Goal: Book appointment/travel/reservation

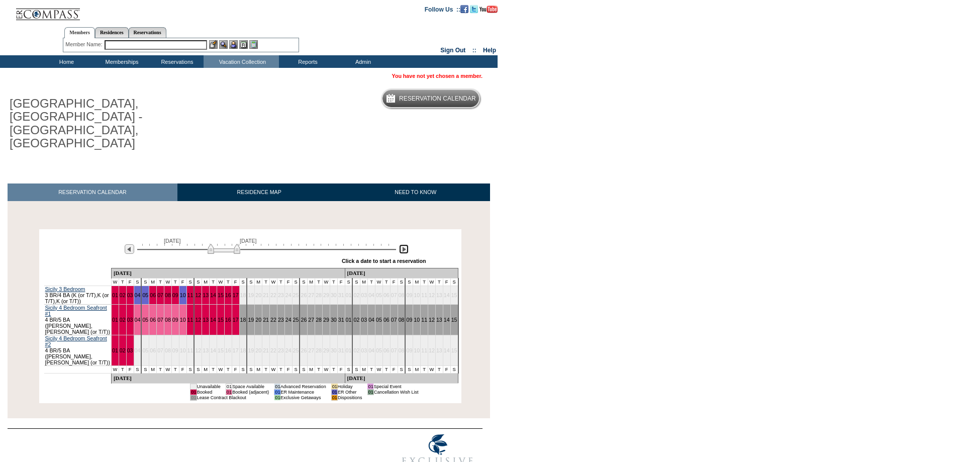
click at [405, 244] on img at bounding box center [404, 249] width 10 height 10
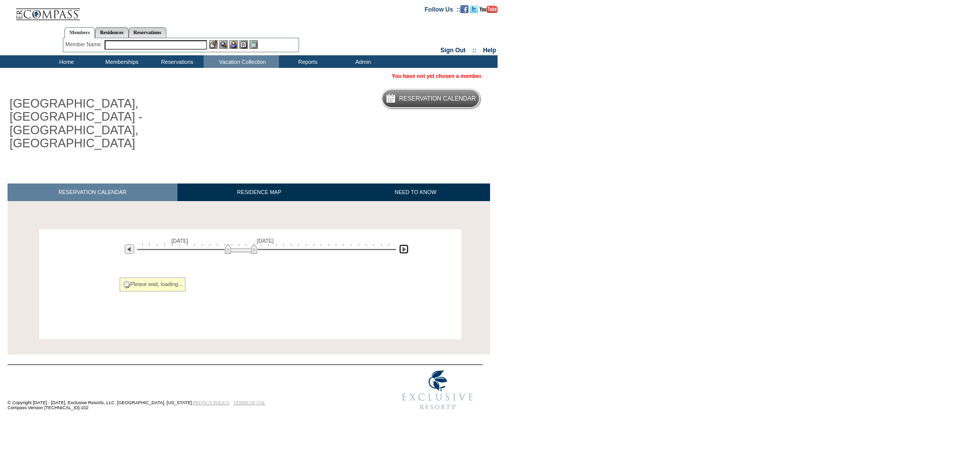
click at [405, 244] on img at bounding box center [404, 249] width 10 height 10
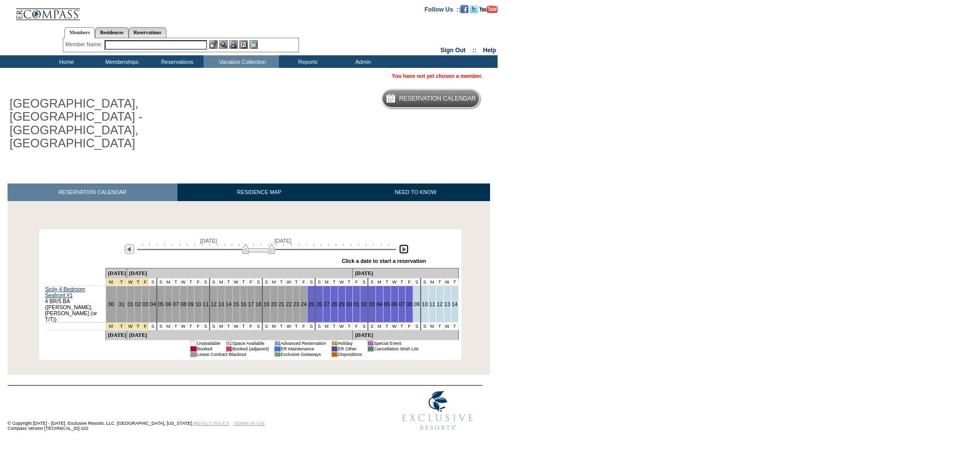
click at [405, 244] on img at bounding box center [404, 249] width 10 height 10
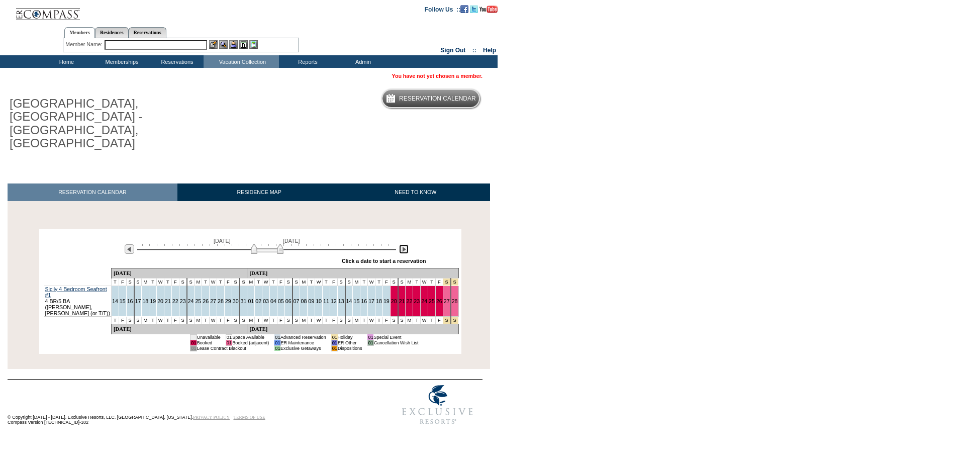
click at [405, 244] on img at bounding box center [404, 249] width 10 height 10
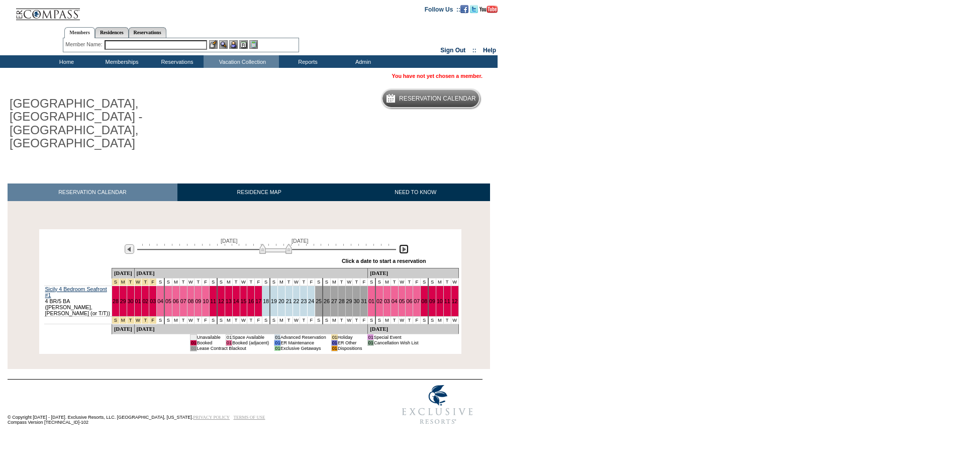
click at [405, 244] on img at bounding box center [404, 249] width 10 height 10
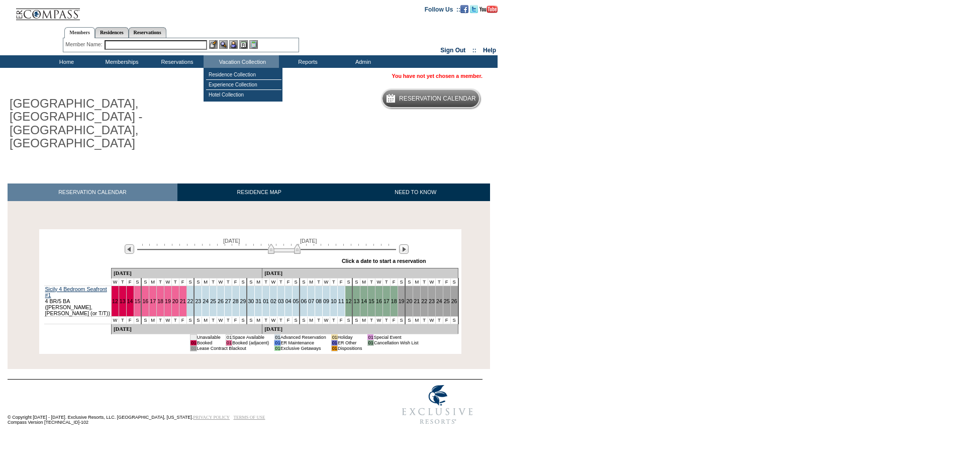
click at [165, 41] on input "text" at bounding box center [156, 45] width 103 height 10
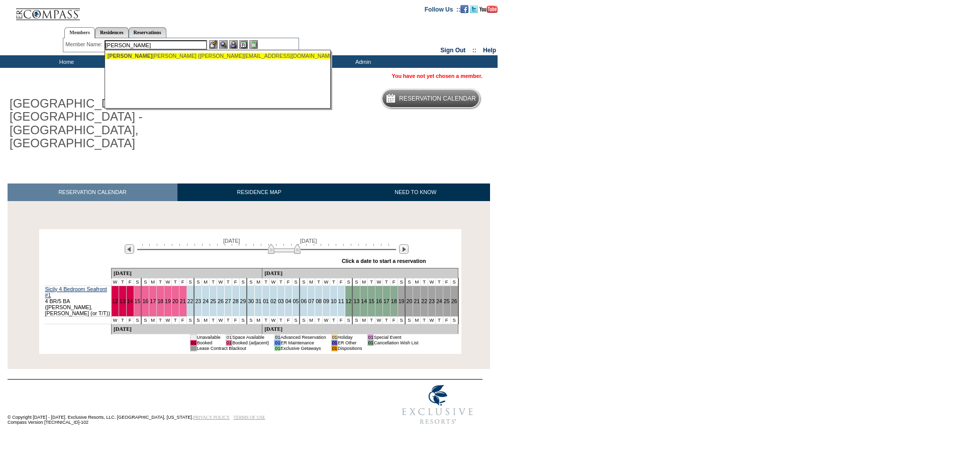
click at [159, 55] on div "Turner, J ana (jana@retsusa.com)" at bounding box center [218, 56] width 221 height 6
type input "Turner, Jana (jana@retsusa.com)"
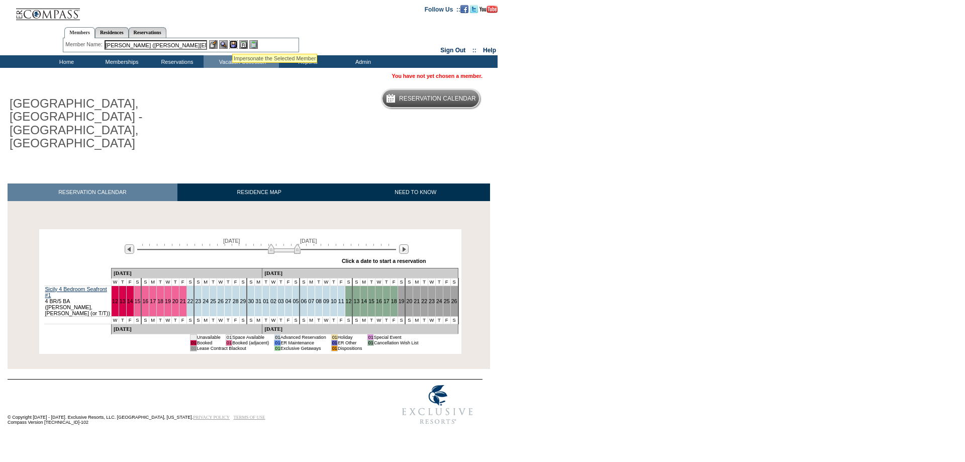
click at [232, 42] on img at bounding box center [233, 44] width 9 height 9
click at [224, 43] on img at bounding box center [223, 44] width 9 height 9
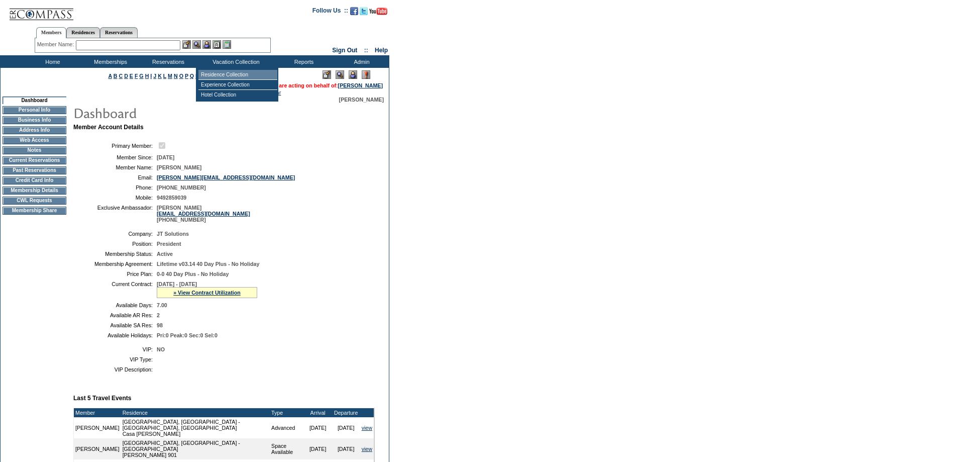
click at [228, 74] on td "Residence Collection" at bounding box center [238, 75] width 79 height 10
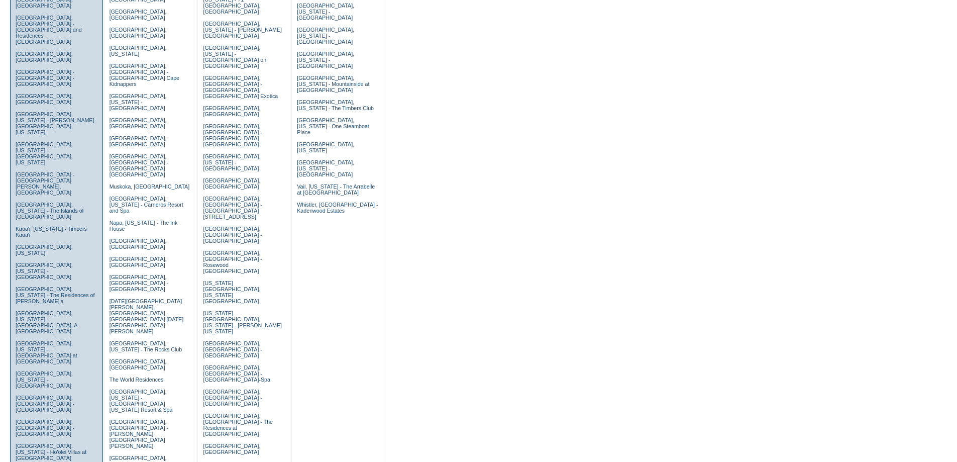
scroll to position [151, 0]
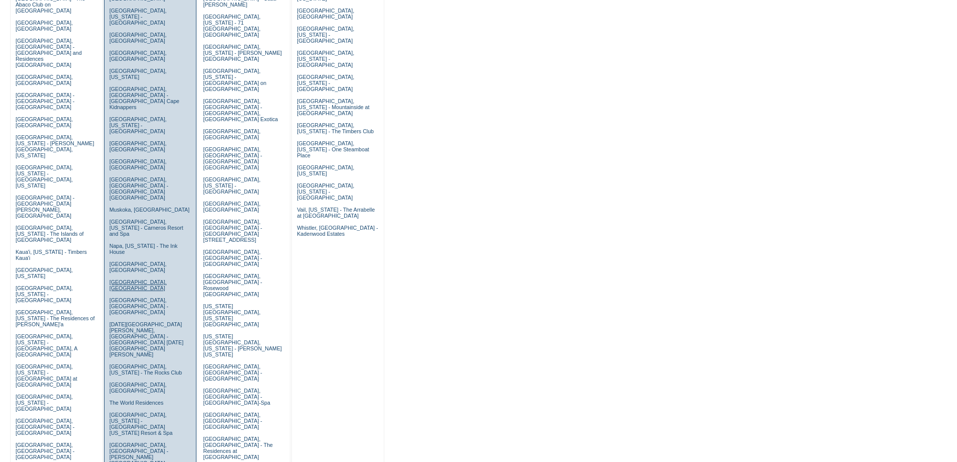
click at [122, 279] on link "Puglia, Italy" at bounding box center [138, 285] width 57 height 12
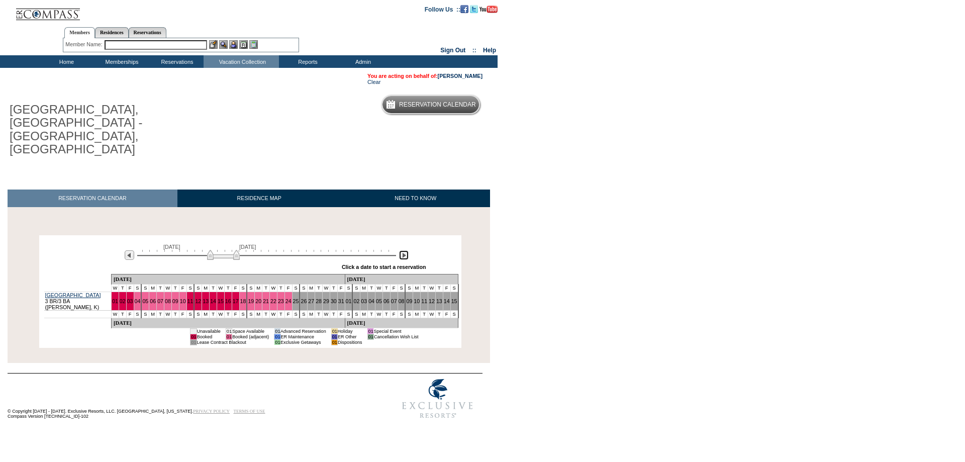
click at [406, 250] on img at bounding box center [404, 255] width 10 height 10
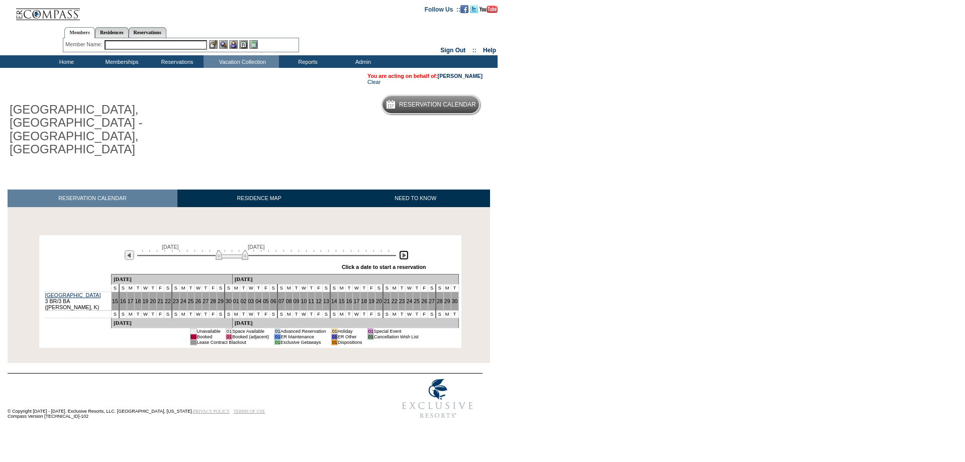
click at [406, 250] on img at bounding box center [404, 255] width 10 height 10
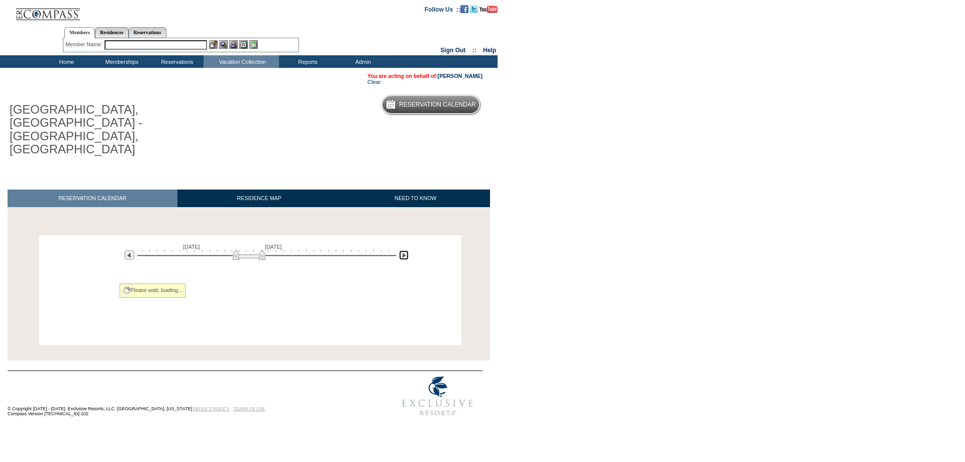
click at [406, 250] on img at bounding box center [404, 255] width 10 height 10
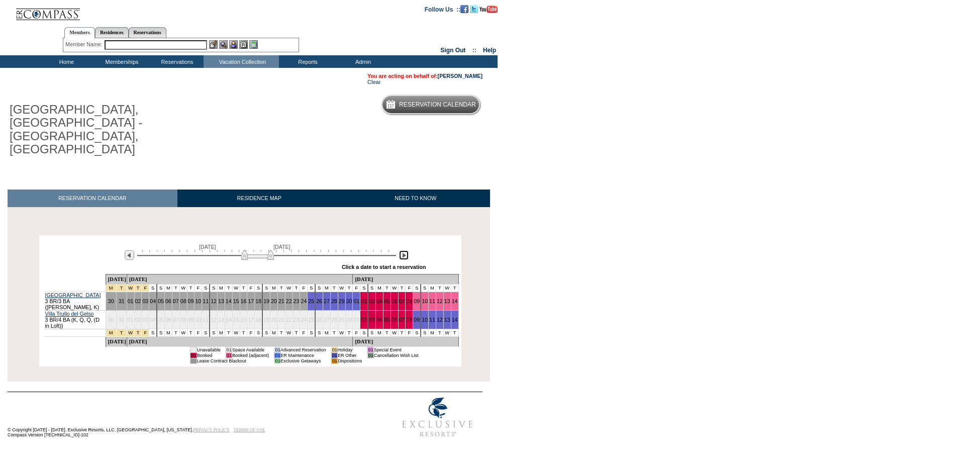
click at [406, 250] on img at bounding box center [404, 255] width 10 height 10
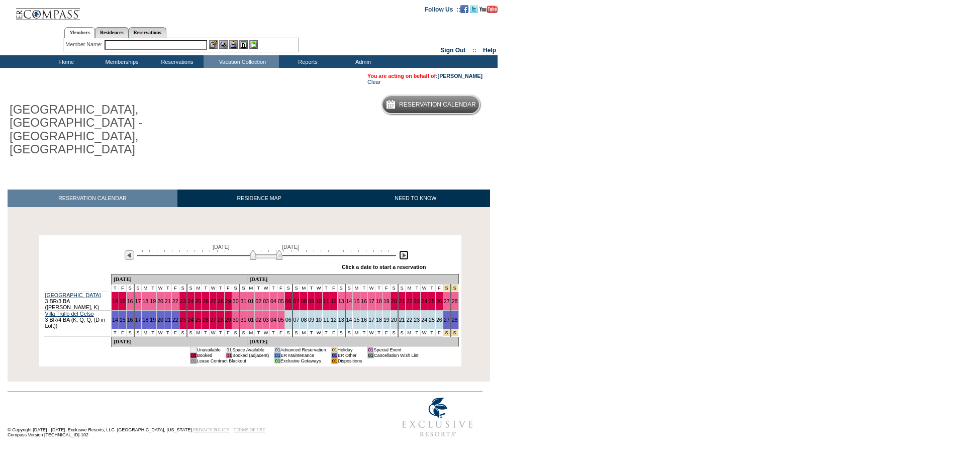
click at [406, 250] on img at bounding box center [404, 255] width 10 height 10
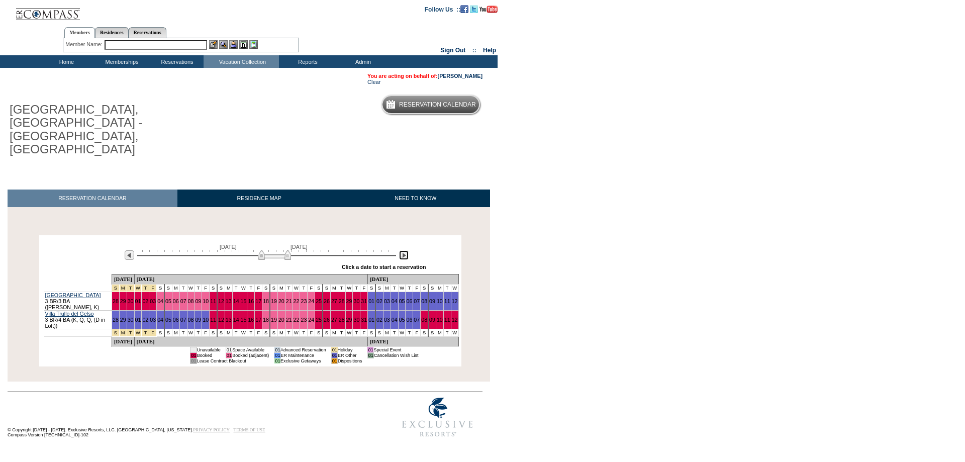
click at [406, 250] on img at bounding box center [404, 255] width 10 height 10
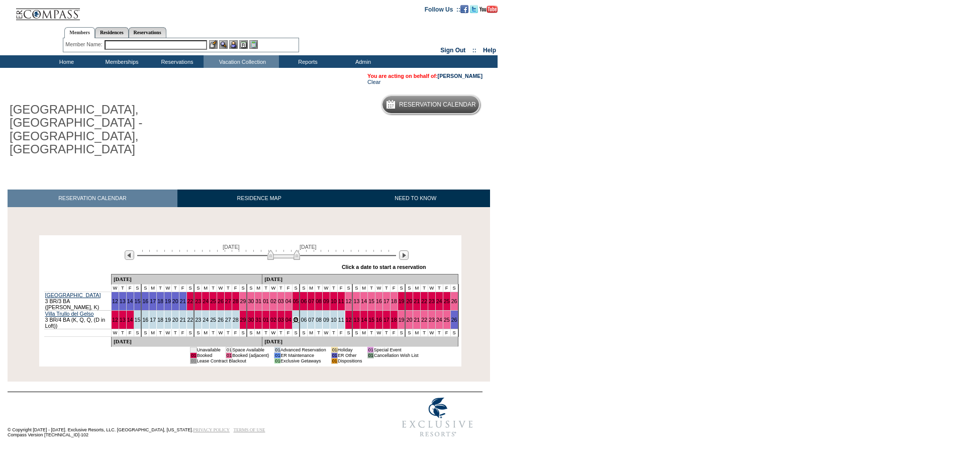
click at [293, 317] on link "05" at bounding box center [296, 320] width 6 height 6
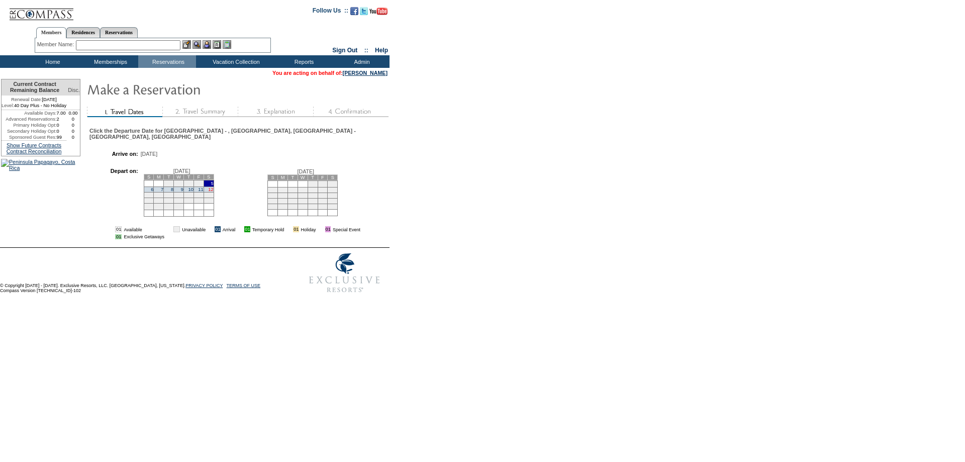
click at [213, 188] on link "12" at bounding box center [210, 189] width 5 height 5
